Goal: Check status

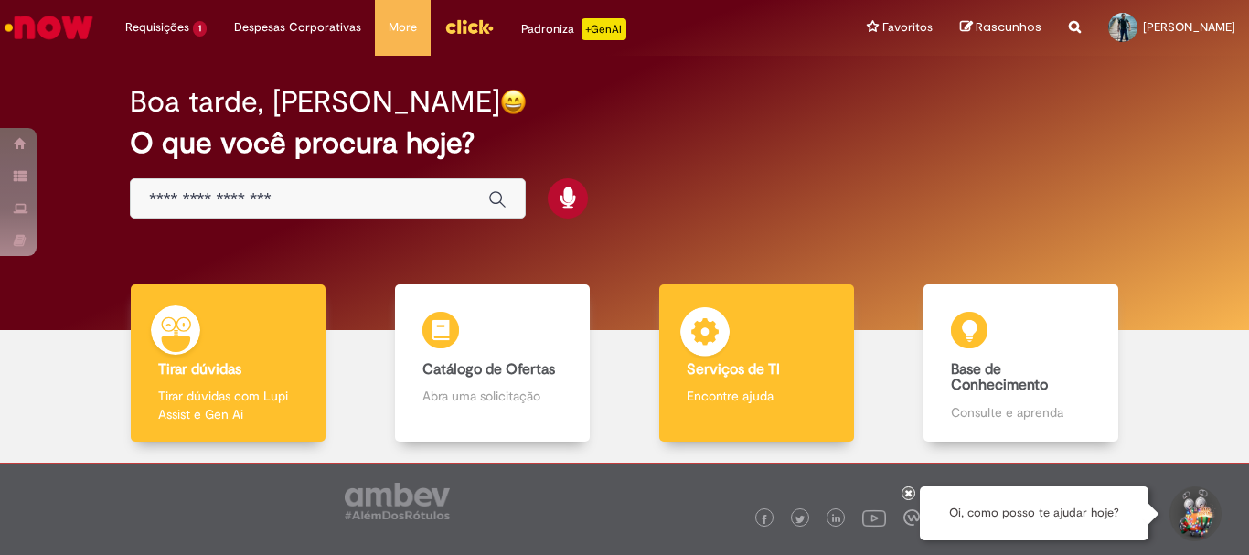
click at [747, 392] on p "Encontre ajuda" at bounding box center [756, 396] width 139 height 18
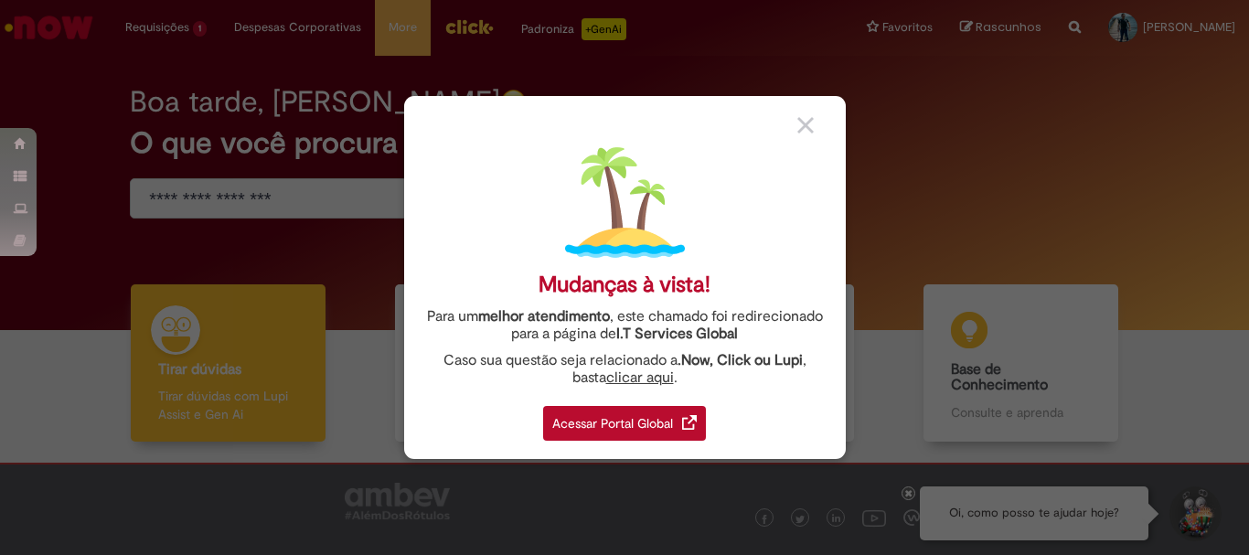
click at [659, 416] on div "Acessar Portal Global" at bounding box center [624, 423] width 163 height 35
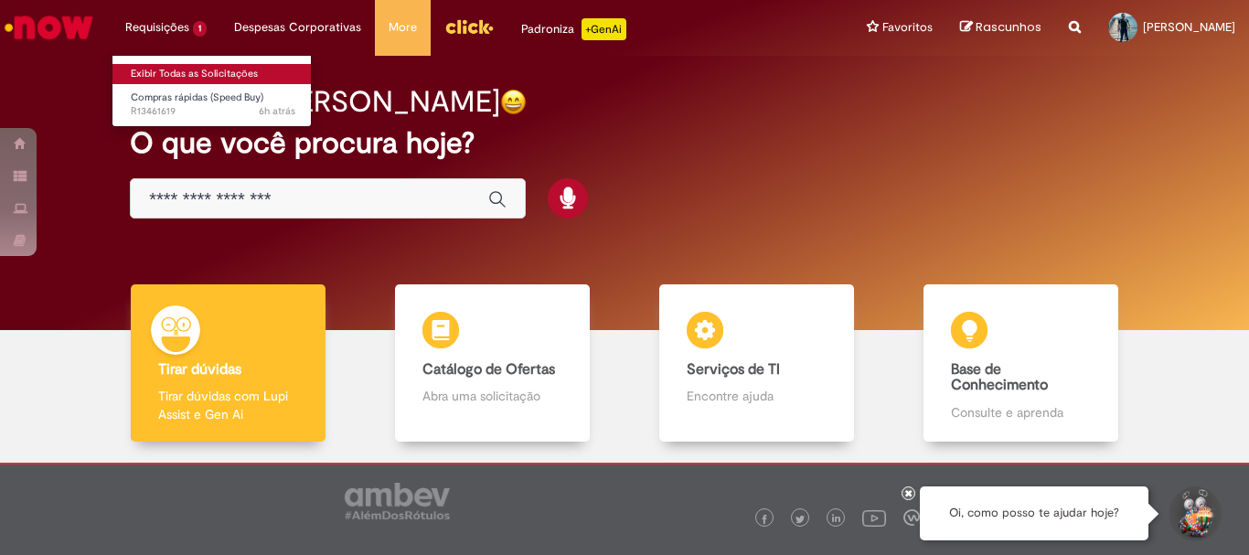
click at [169, 67] on link "Exibir Todas as Solicitações" at bounding box center [213, 74] width 201 height 20
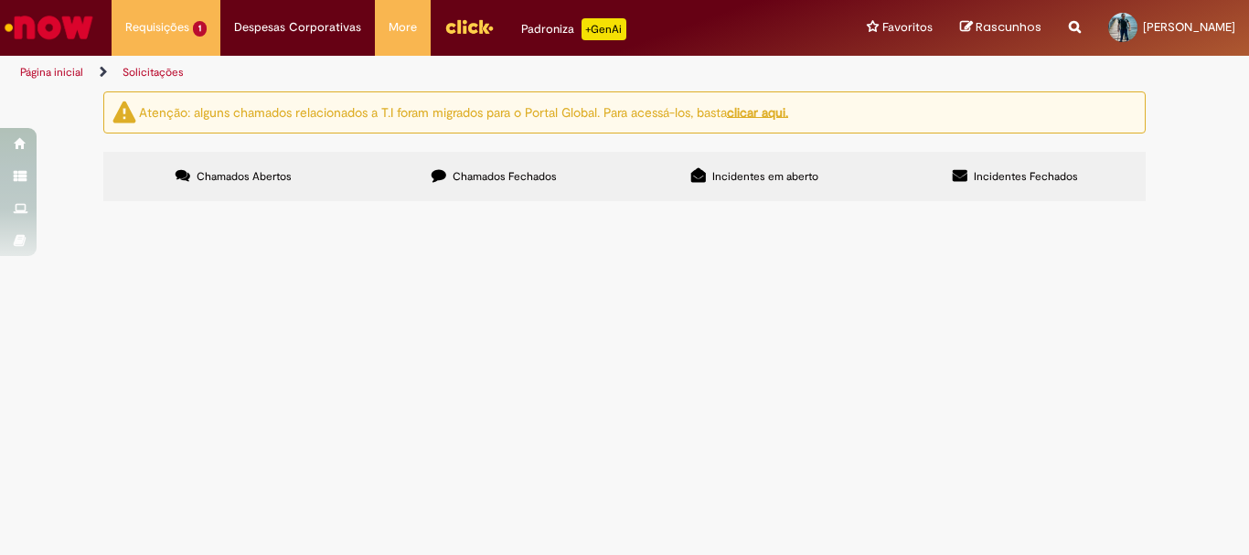
click at [502, 179] on span "Chamados Fechados" at bounding box center [505, 176] width 104 height 15
click at [0, 0] on span "Boa tarde! Favor enviar por email o termo para que o RN possa assinar, segue em…" at bounding box center [0, 0] width 0 height 0
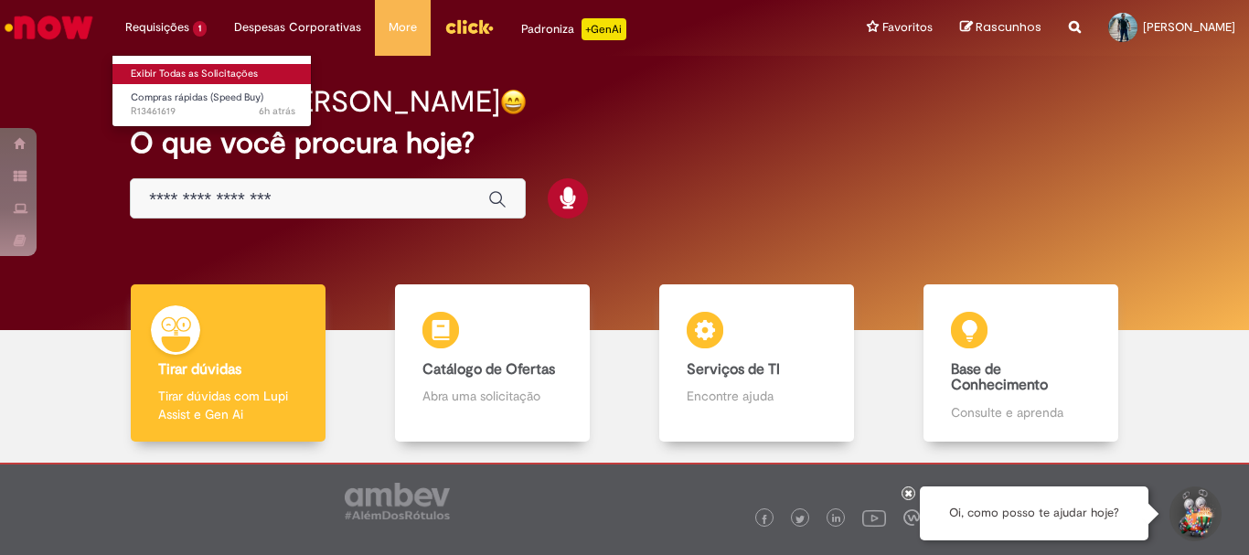
click at [186, 66] on link "Exibir Todas as Solicitações" at bounding box center [213, 74] width 201 height 20
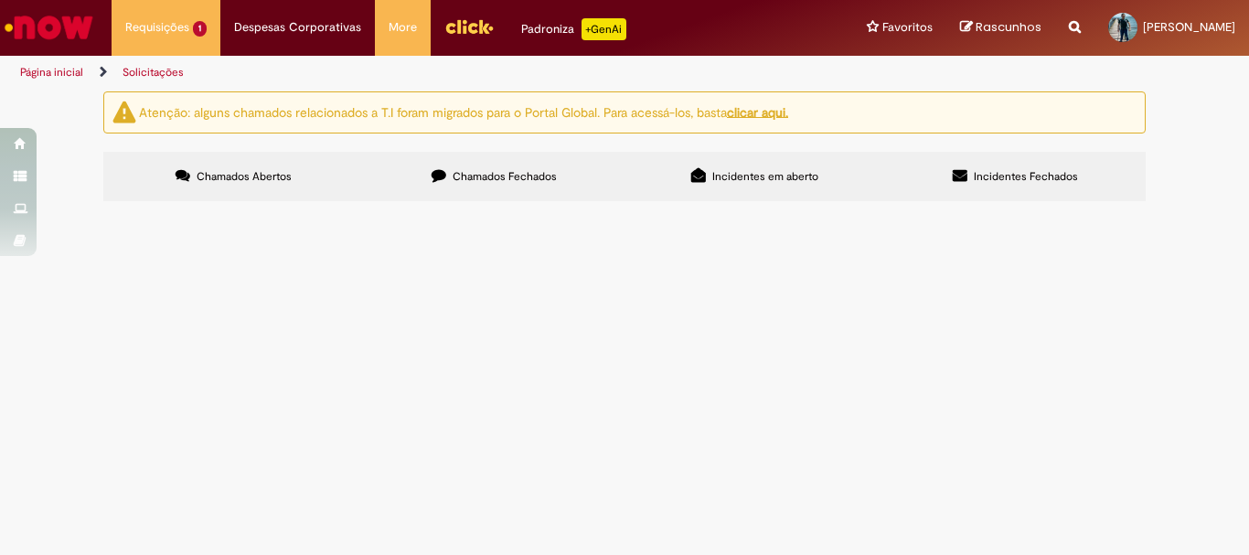
click at [488, 174] on span "Chamados Fechados" at bounding box center [505, 176] width 104 height 15
